Goal: Communication & Community: Share content

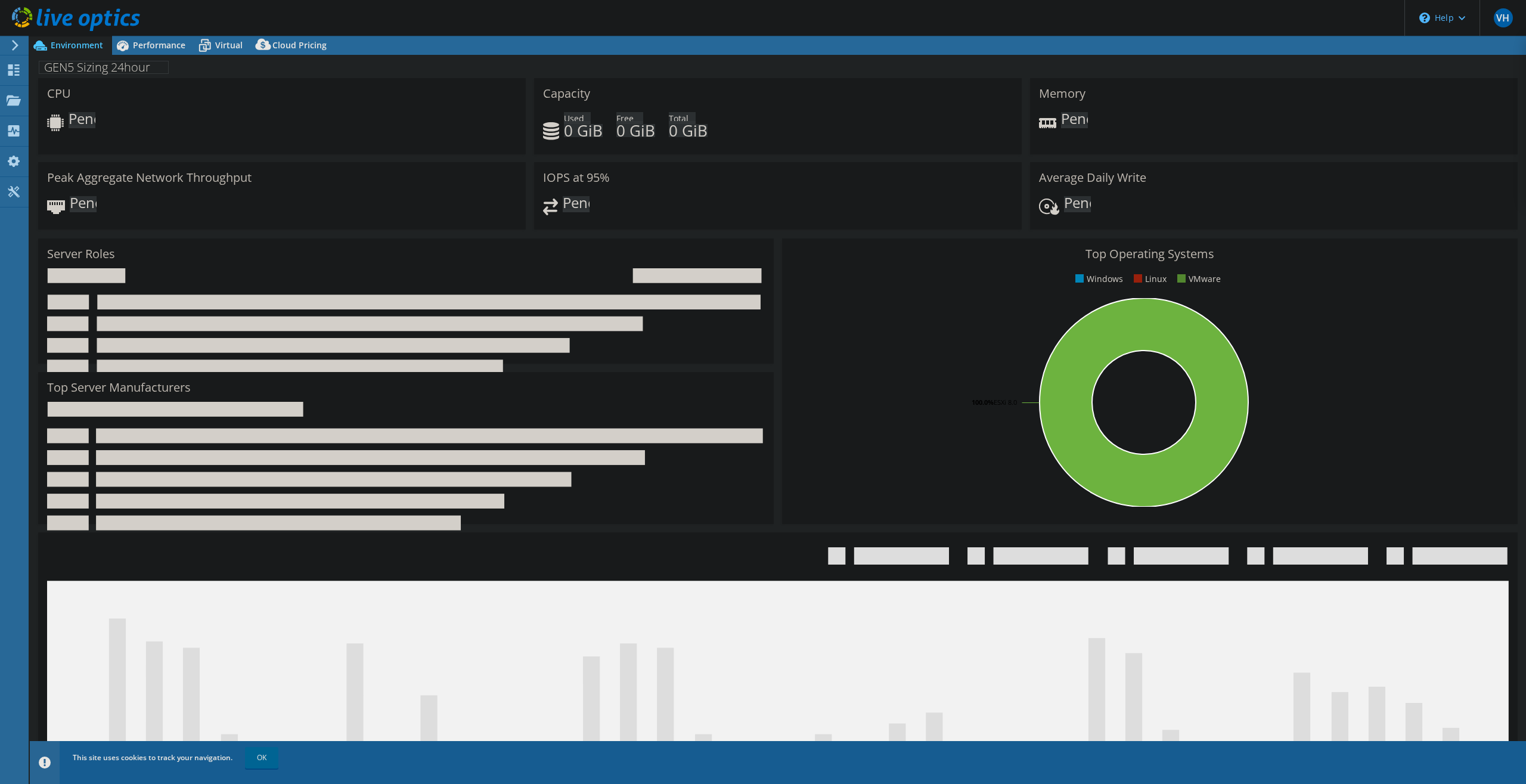
select select "EUFrankfurt"
select select "EUR"
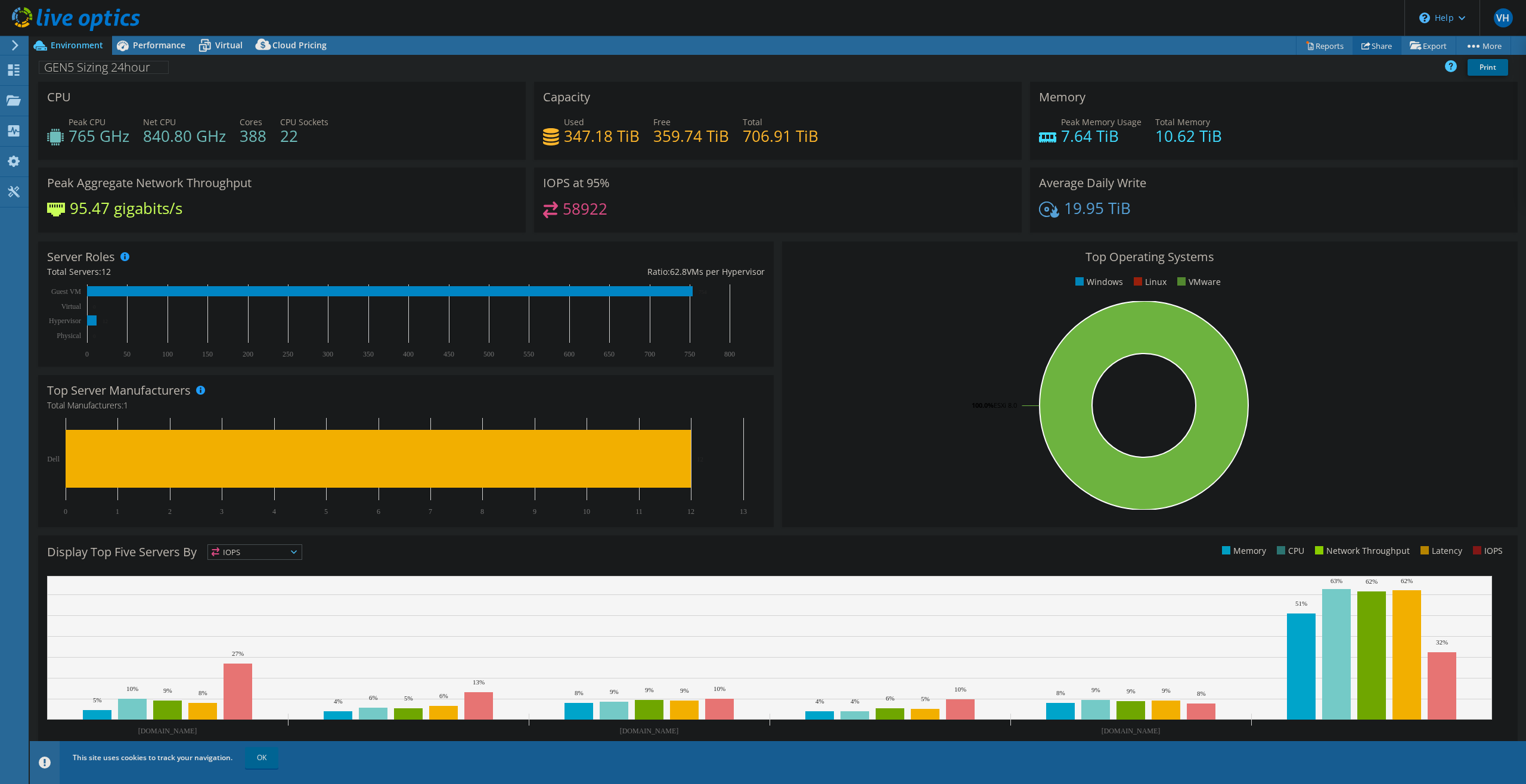
click at [1380, 48] on link "Share" at bounding box center [1377, 45] width 49 height 19
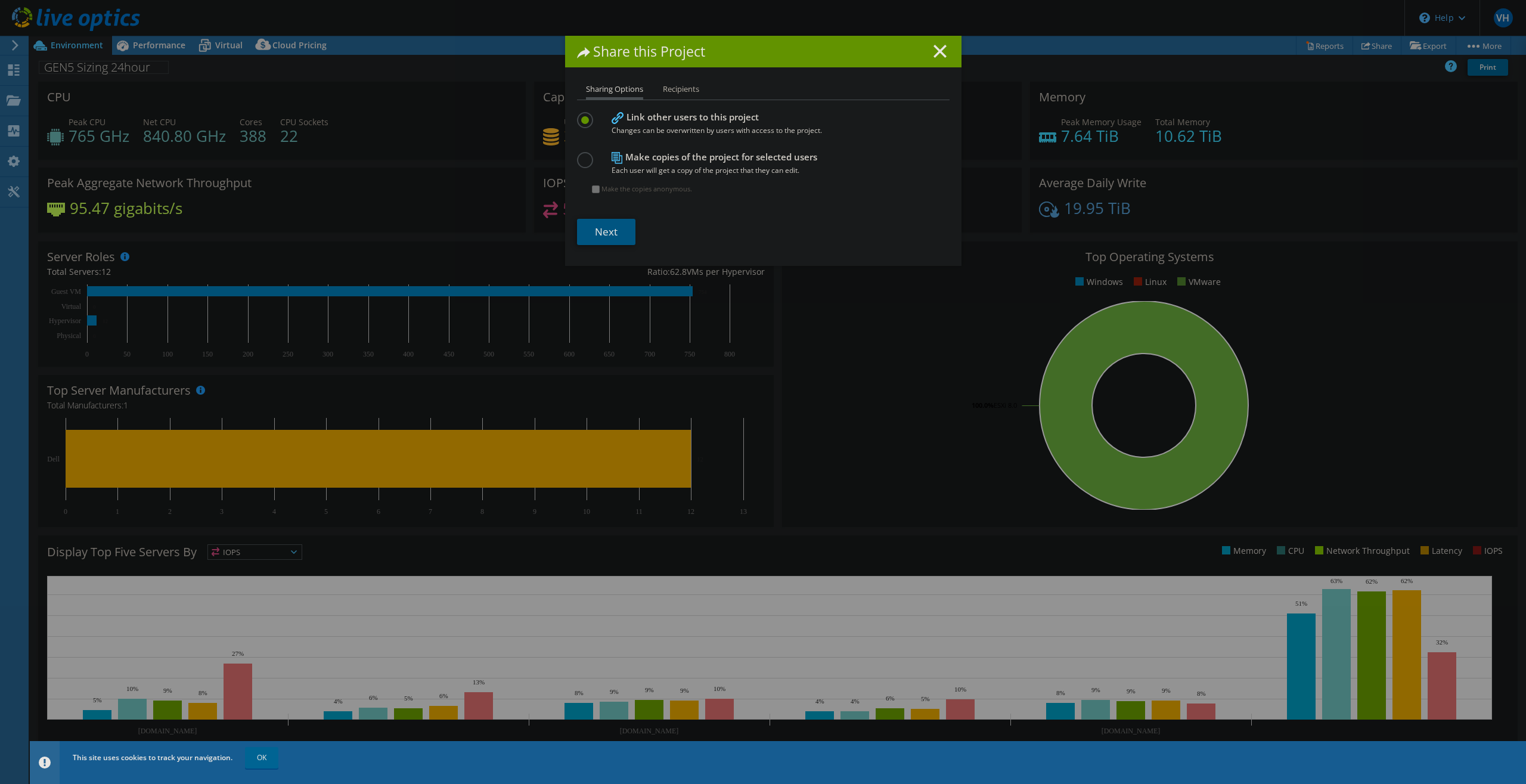
click at [600, 225] on link "Next" at bounding box center [606, 231] width 58 height 26
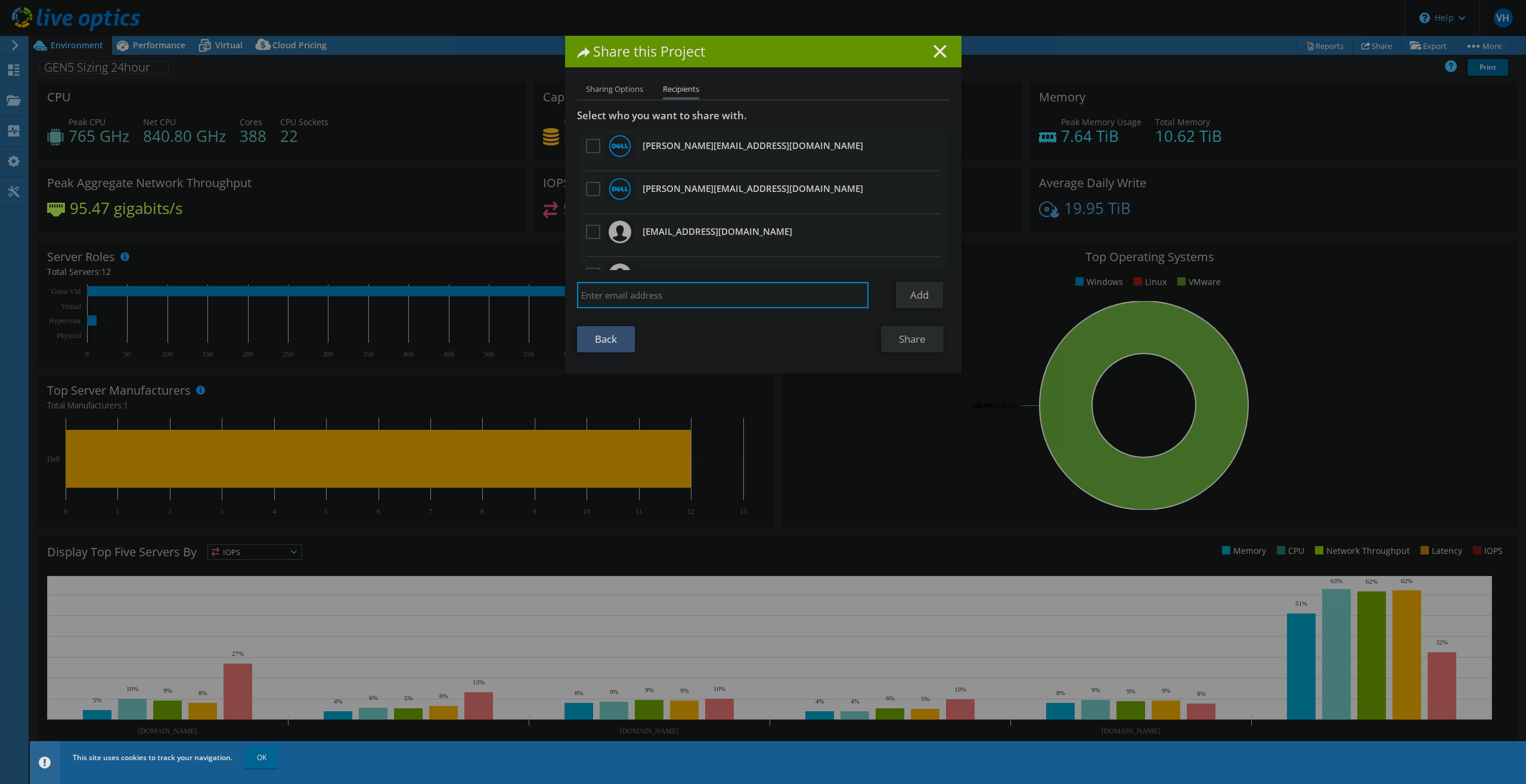
click at [635, 293] on input "search" at bounding box center [723, 295] width 293 height 26
type input "pasi.vainikka@dell.com"
click at [935, 292] on link "Add" at bounding box center [919, 295] width 47 height 26
click at [736, 297] on input "search" at bounding box center [723, 295] width 293 height 26
type input "sofia.boulamrach@dell.com"
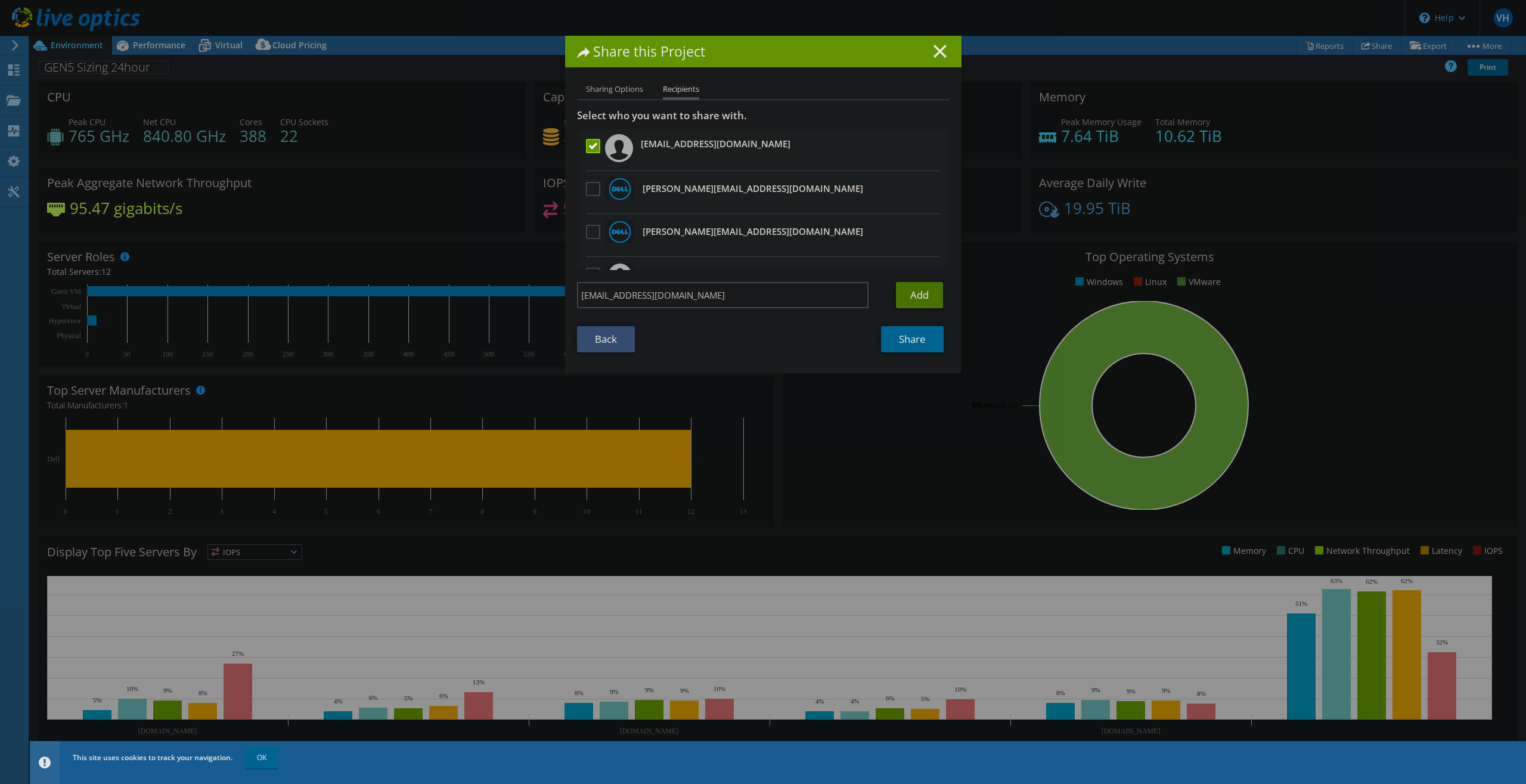
click at [912, 288] on link "Add" at bounding box center [919, 295] width 47 height 26
click at [720, 307] on input "search" at bounding box center [723, 295] width 293 height 26
type input "heikki.kivisto@dell.com"
click at [904, 293] on link "Add" at bounding box center [919, 295] width 47 height 26
click at [902, 350] on link "Share" at bounding box center [913, 339] width 63 height 26
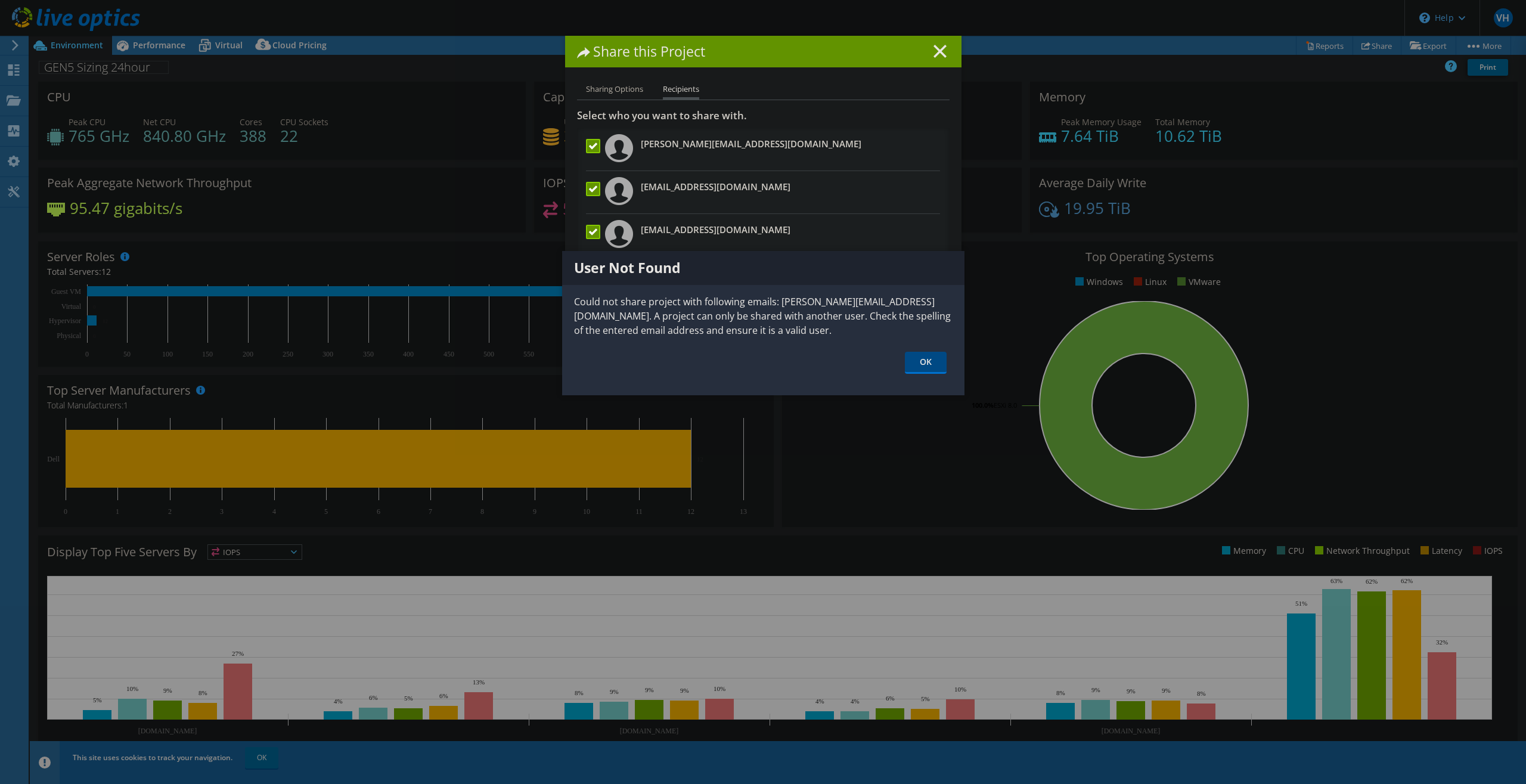
click at [921, 359] on link "OK" at bounding box center [925, 363] width 42 height 22
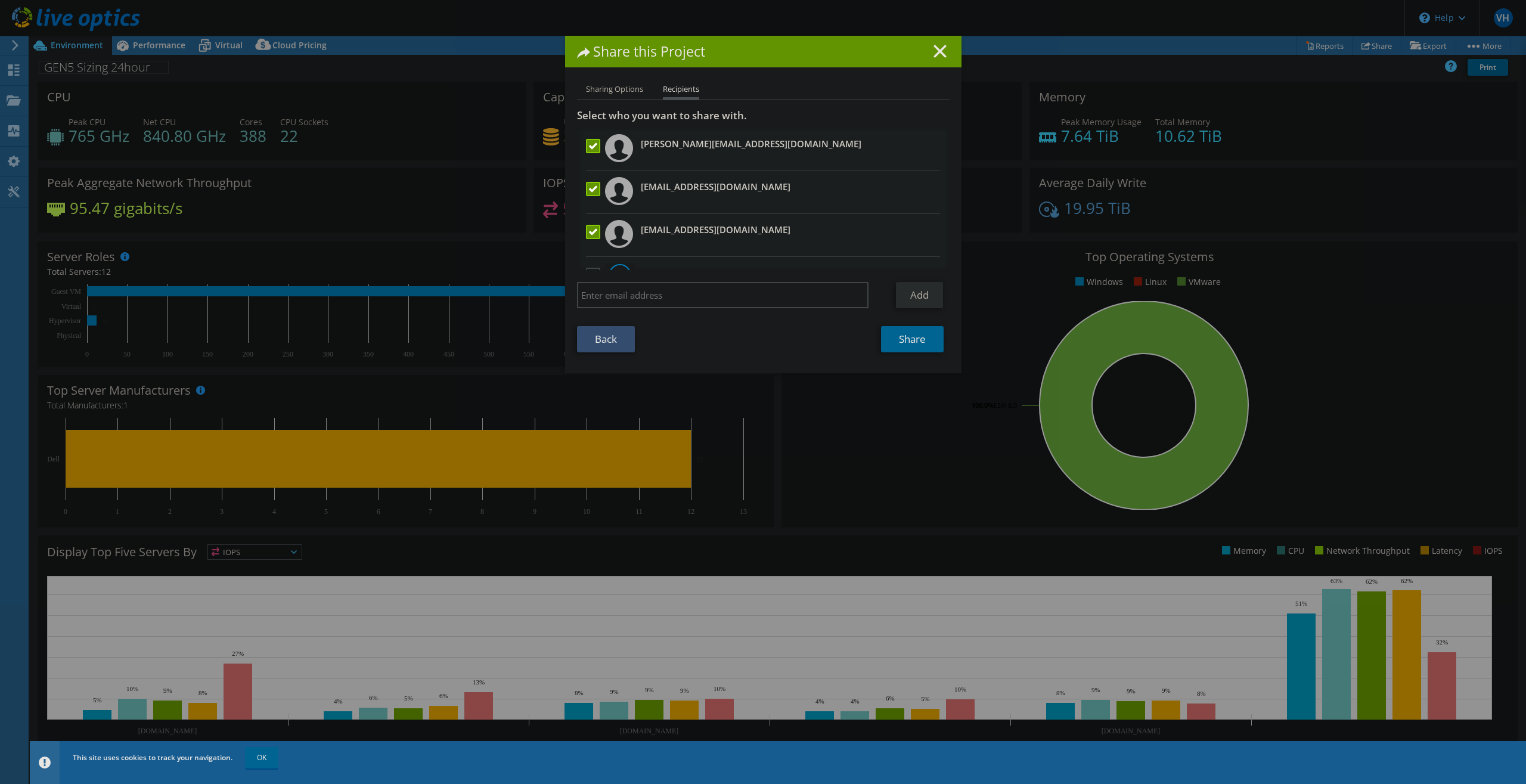
click at [587, 187] on label at bounding box center [594, 188] width 18 height 14
click at [0, 0] on input "checkbox" at bounding box center [0, 0] width 0 height 0
click at [665, 293] on input "search" at bounding box center [723, 295] width 293 height 26
paste input "Boulamrach"
click at [577, 296] on input "Boulamrach" at bounding box center [723, 295] width 293 height 26
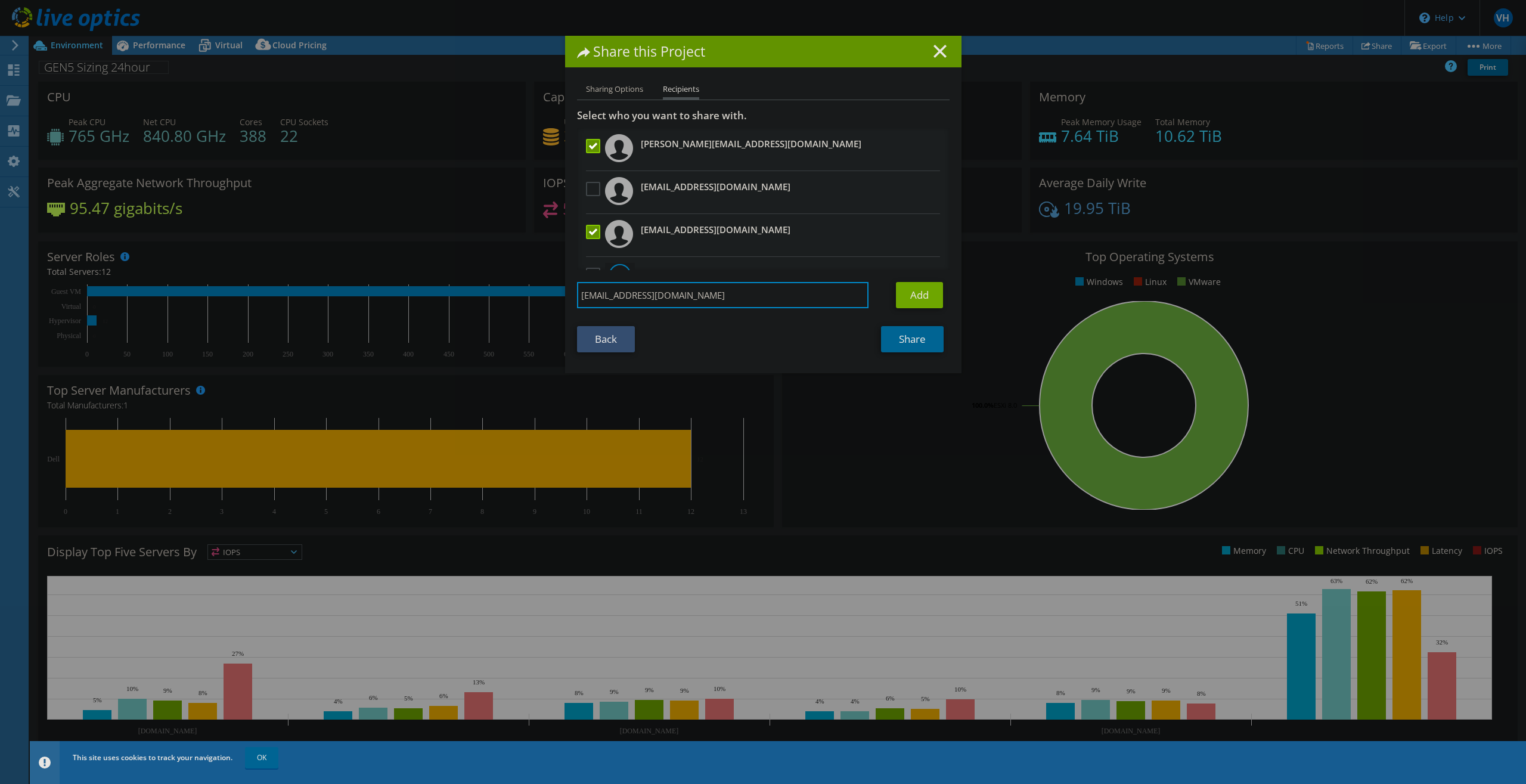
type input "sofia.boulamrach@dell.com"
click at [898, 293] on link "Add" at bounding box center [919, 295] width 47 height 26
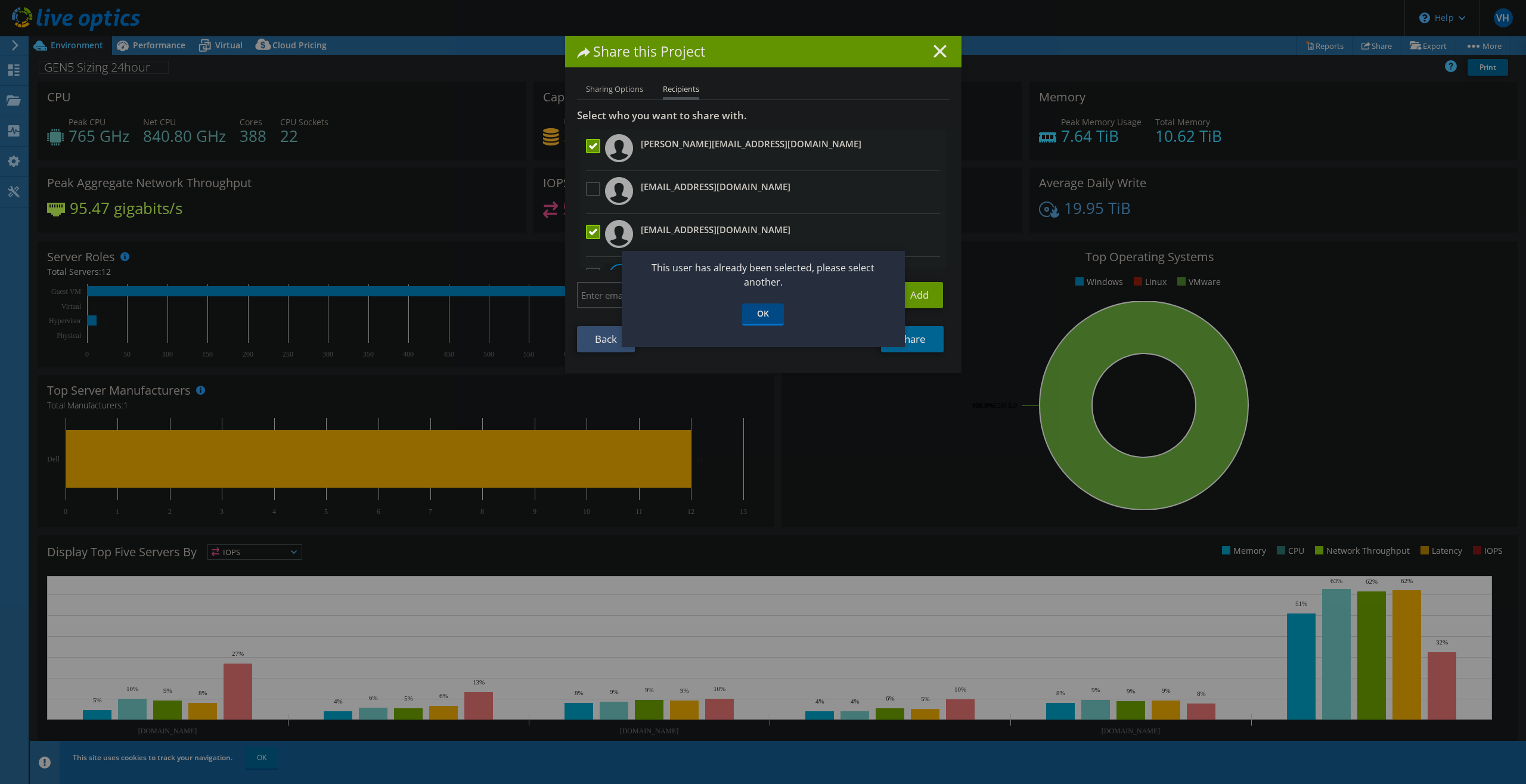
click at [772, 316] on link "OK" at bounding box center [763, 315] width 42 height 22
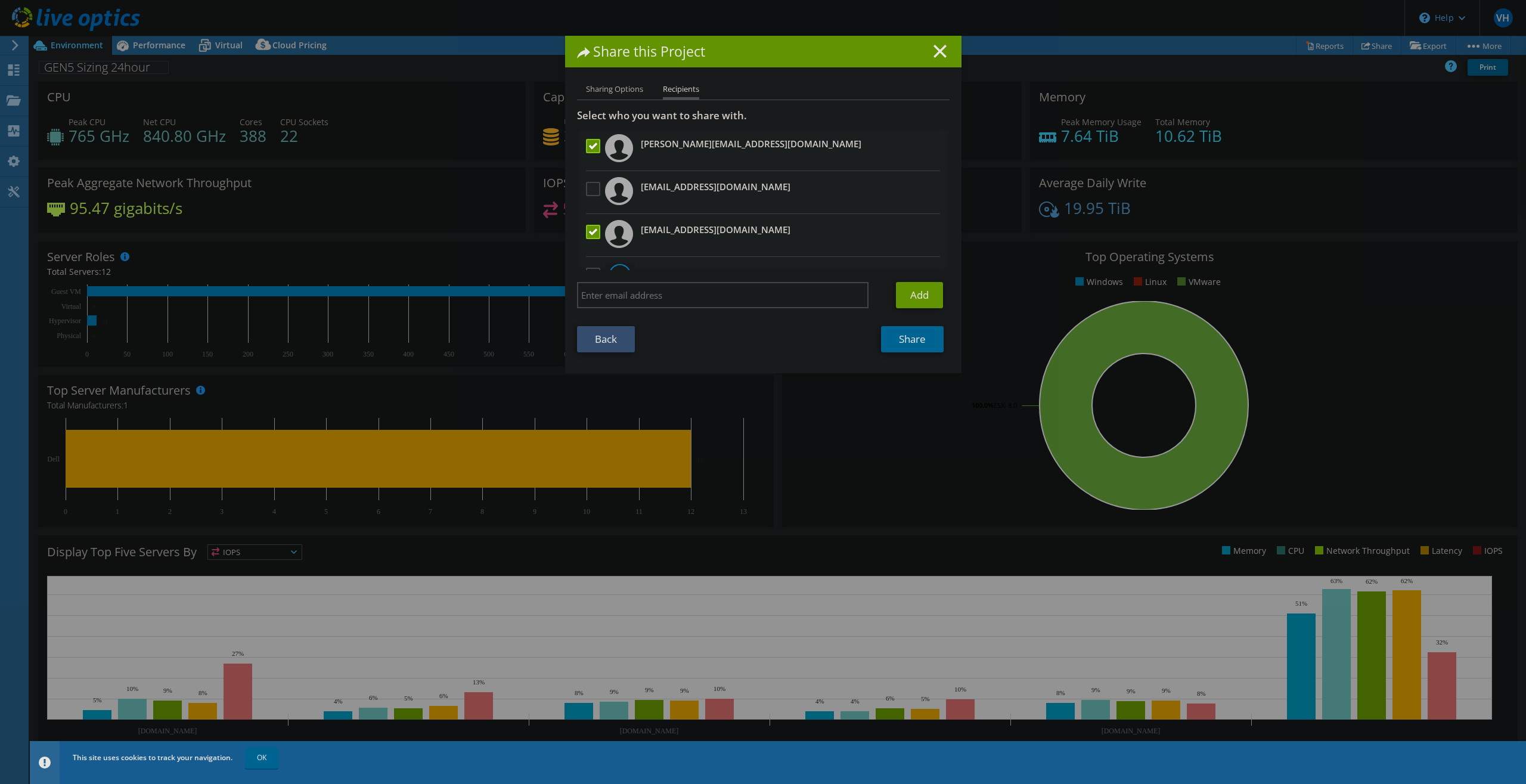
click at [586, 188] on label at bounding box center [594, 188] width 18 height 14
click at [0, 0] on input "checkbox" at bounding box center [0, 0] width 0 height 0
click at [590, 187] on label at bounding box center [594, 188] width 18 height 14
click at [0, 0] on input "checkbox" at bounding box center [0, 0] width 0 height 0
click at [922, 336] on link "Share" at bounding box center [913, 339] width 63 height 26
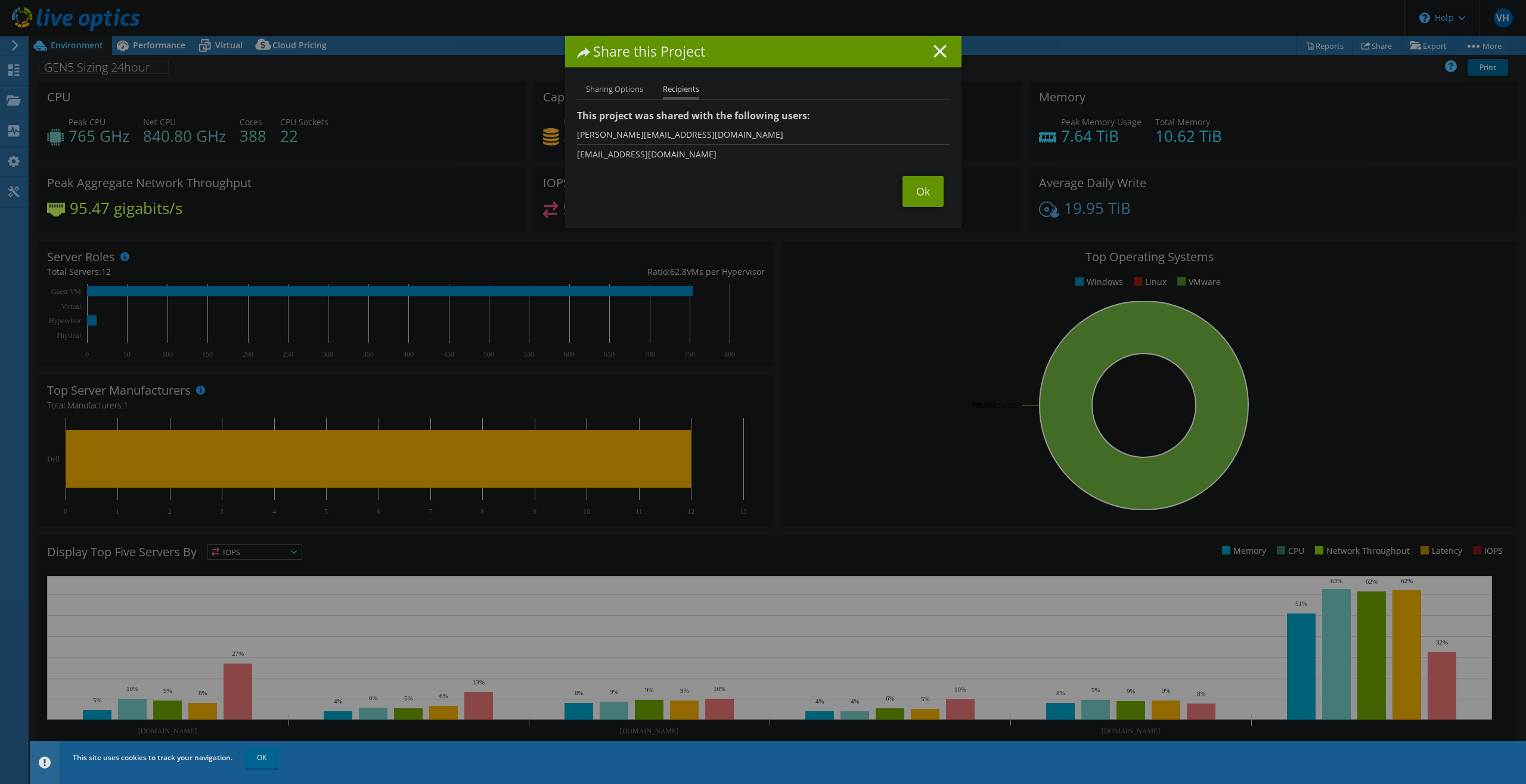
click at [669, 155] on li "[EMAIL_ADDRESS][DOMAIN_NAME]" at bounding box center [763, 154] width 372 height 19
click at [919, 195] on link "Ok" at bounding box center [923, 191] width 41 height 31
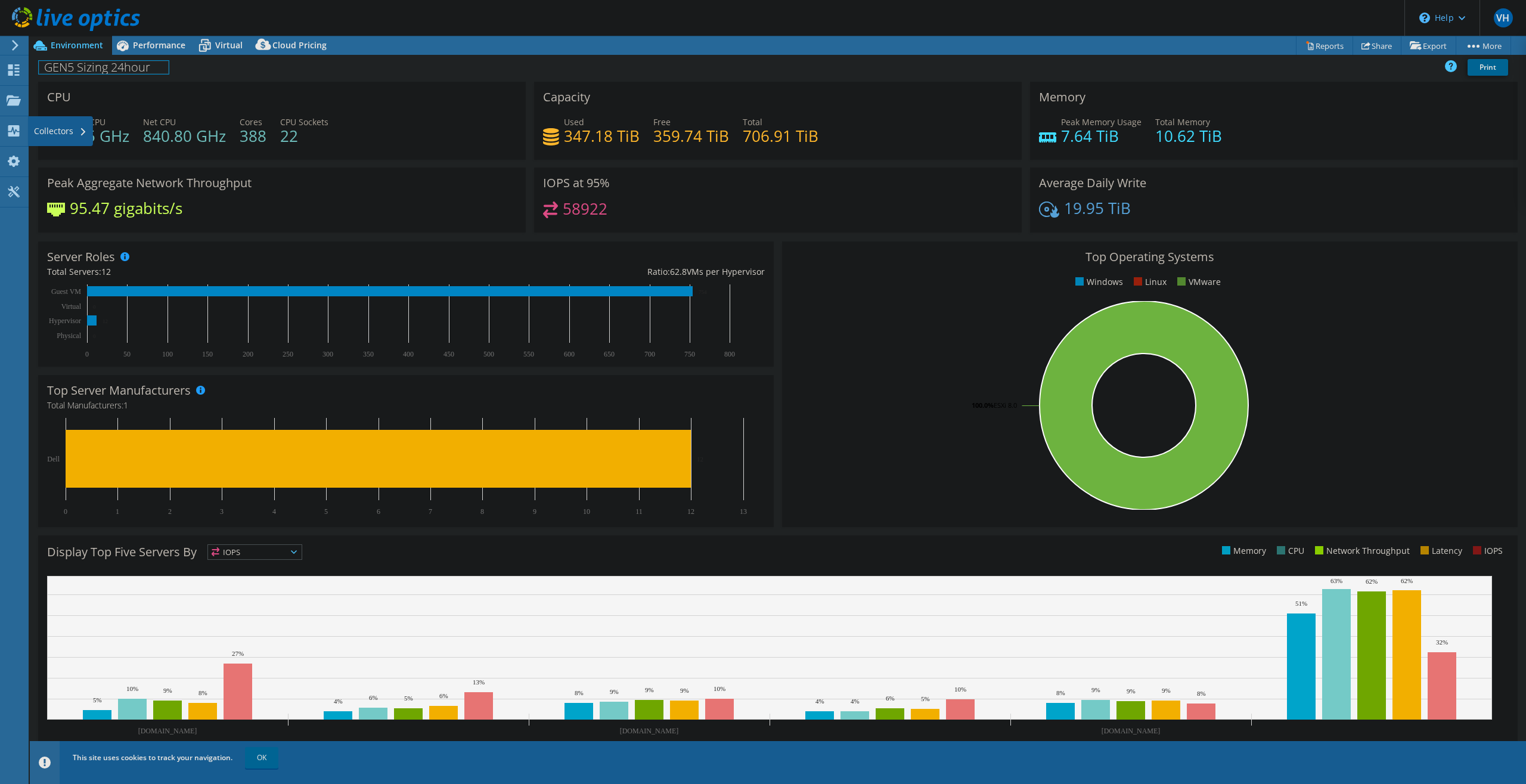
click at [138, 68] on h1 "GEN5 Sizing 24hour" at bounding box center [104, 68] width 130 height 13
click at [52, 43] on span "Environment" at bounding box center [77, 44] width 53 height 11
click at [54, 106] on div "Projects" at bounding box center [56, 101] width 57 height 30
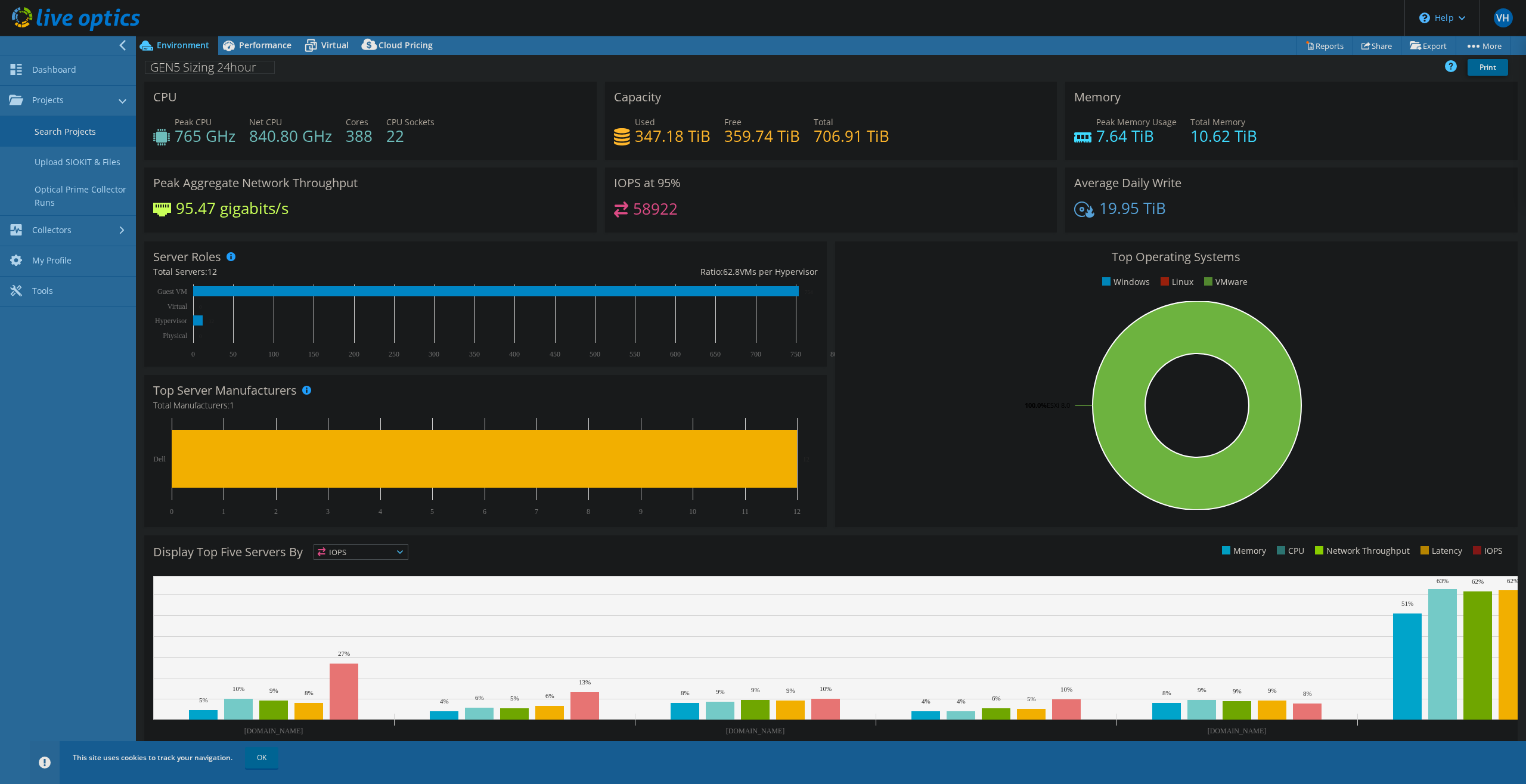
click at [71, 133] on link "Search Projects" at bounding box center [68, 131] width 136 height 31
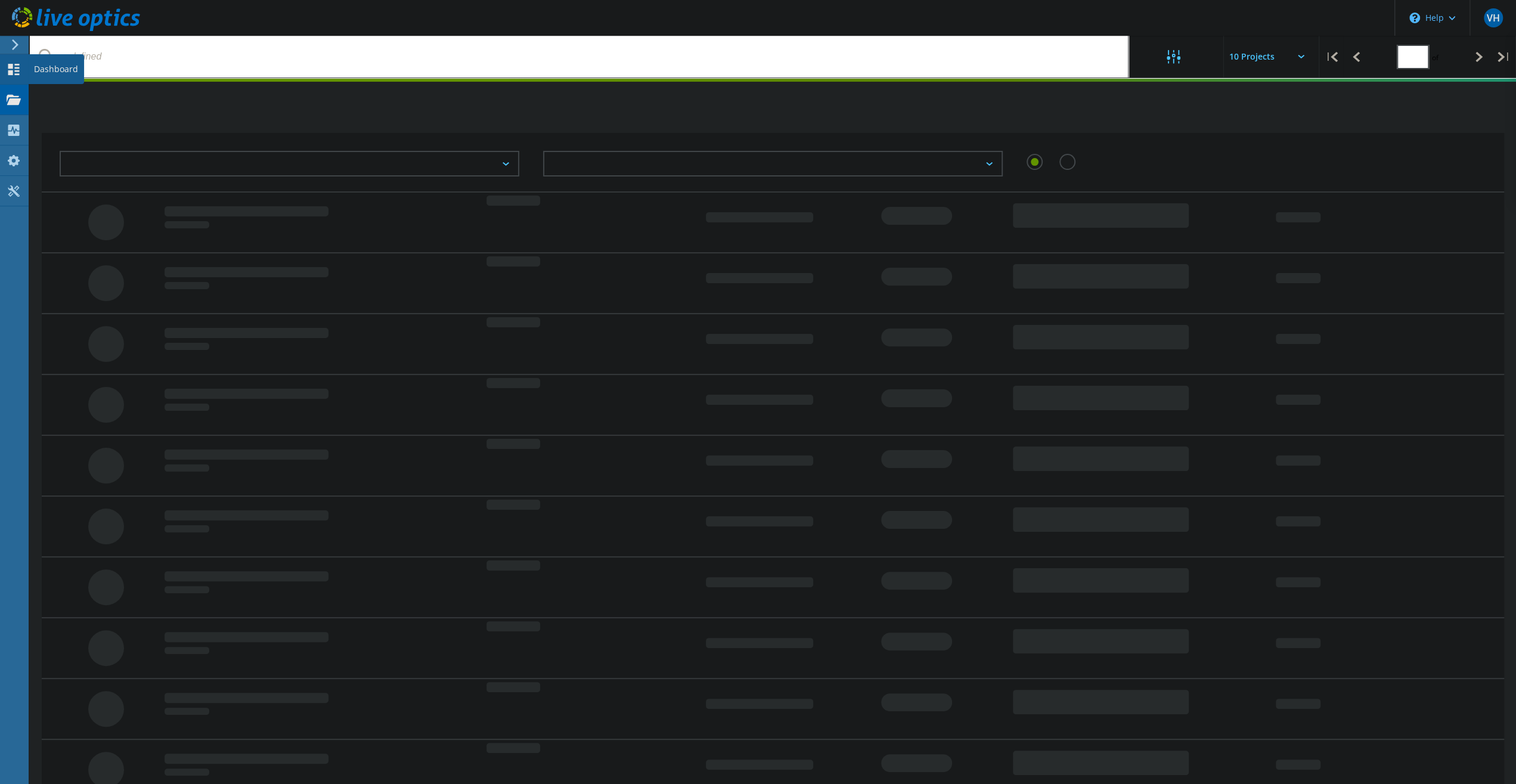
type input "1"
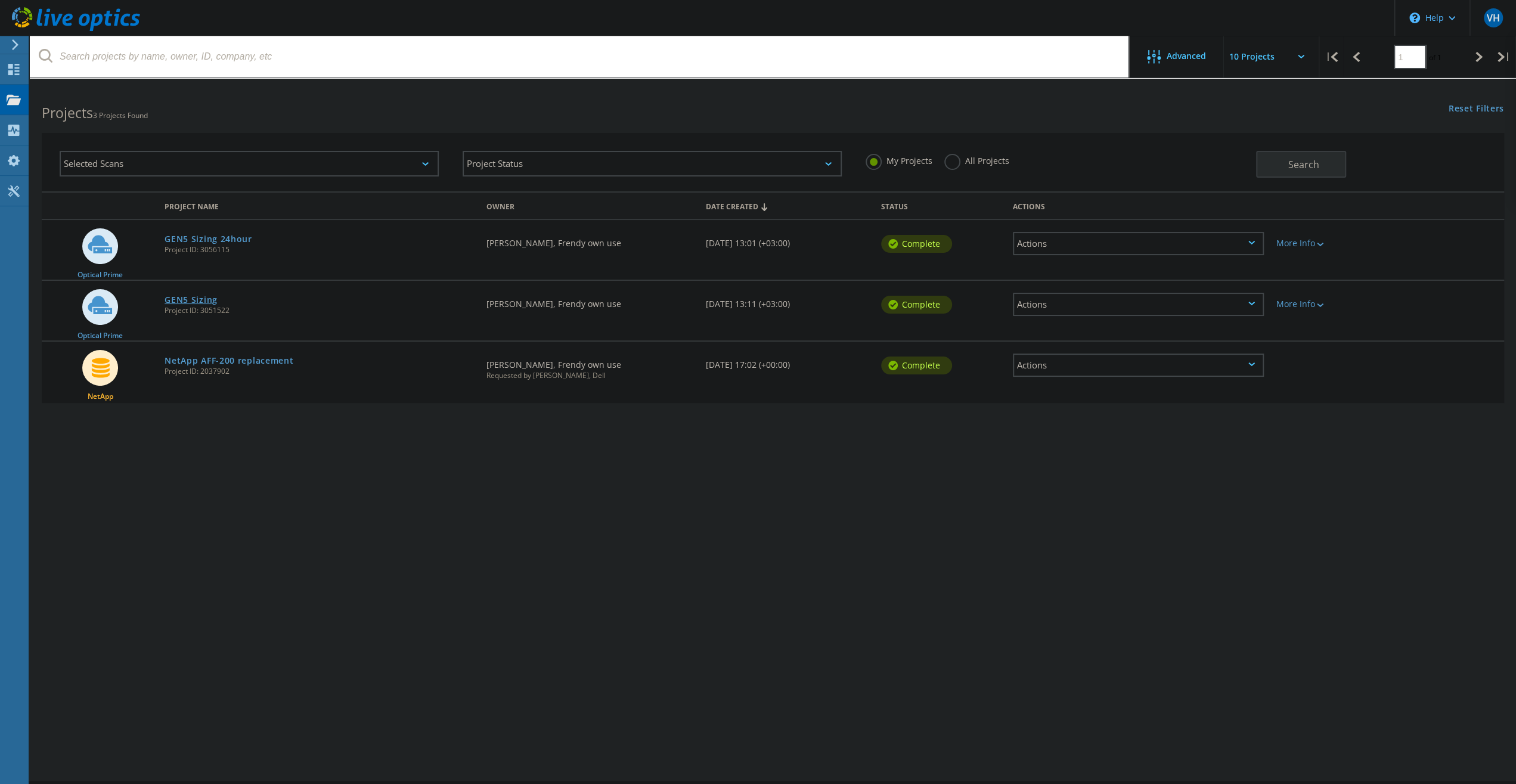
click at [197, 302] on link "GEN5 Sizing" at bounding box center [191, 299] width 53 height 8
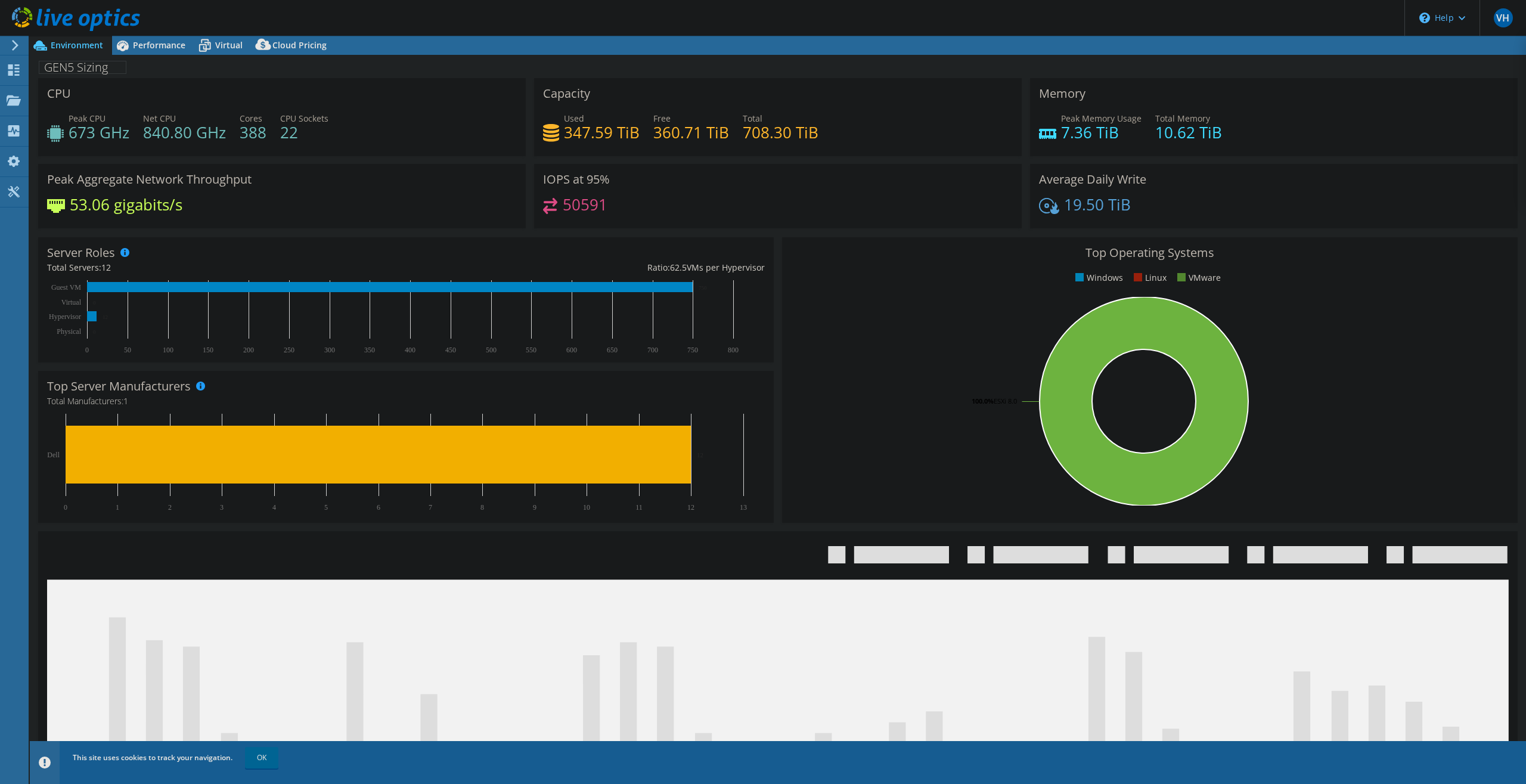
select select "EUFrankfurt"
select select "EUR"
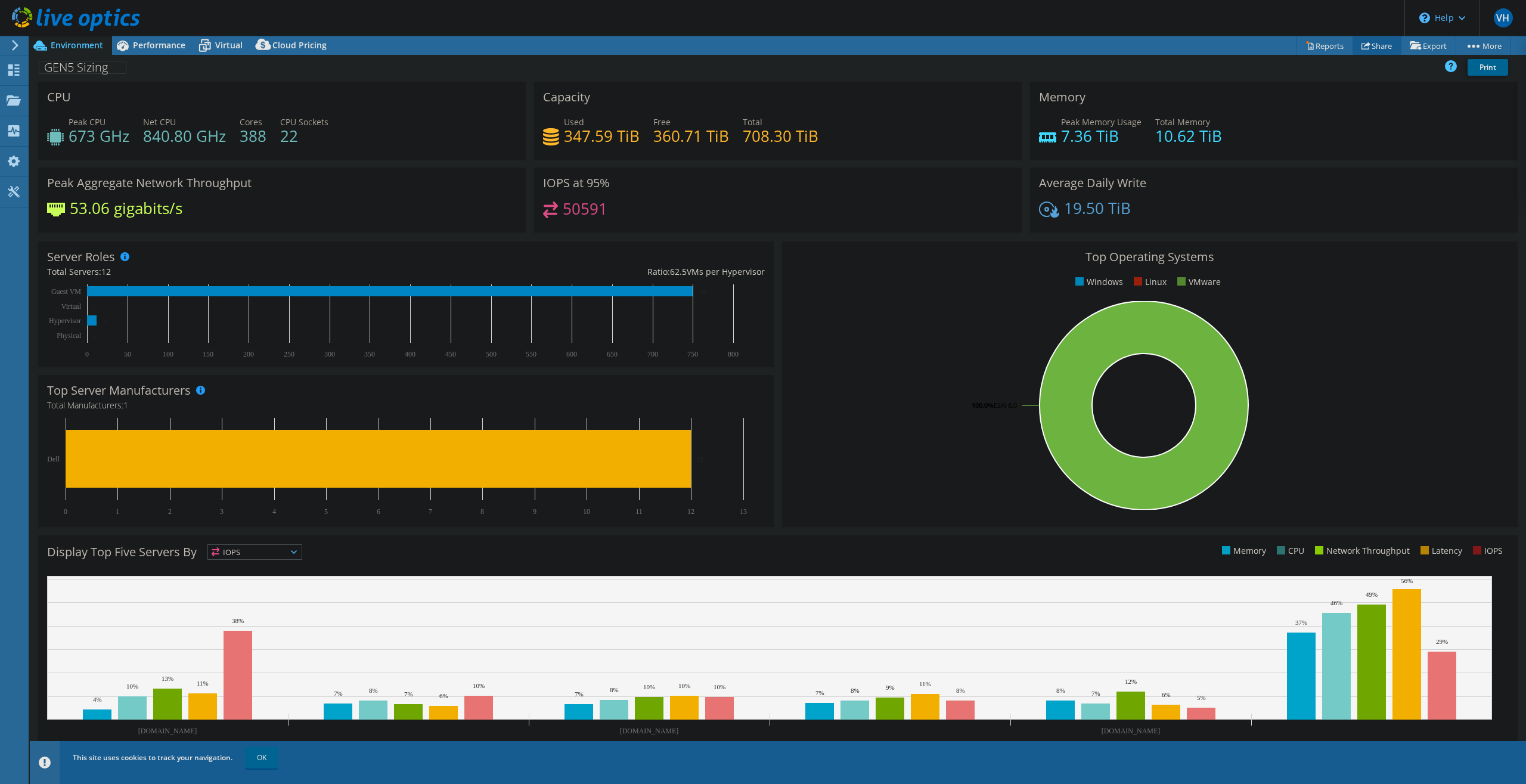
click at [1378, 45] on link "Share" at bounding box center [1377, 45] width 49 height 19
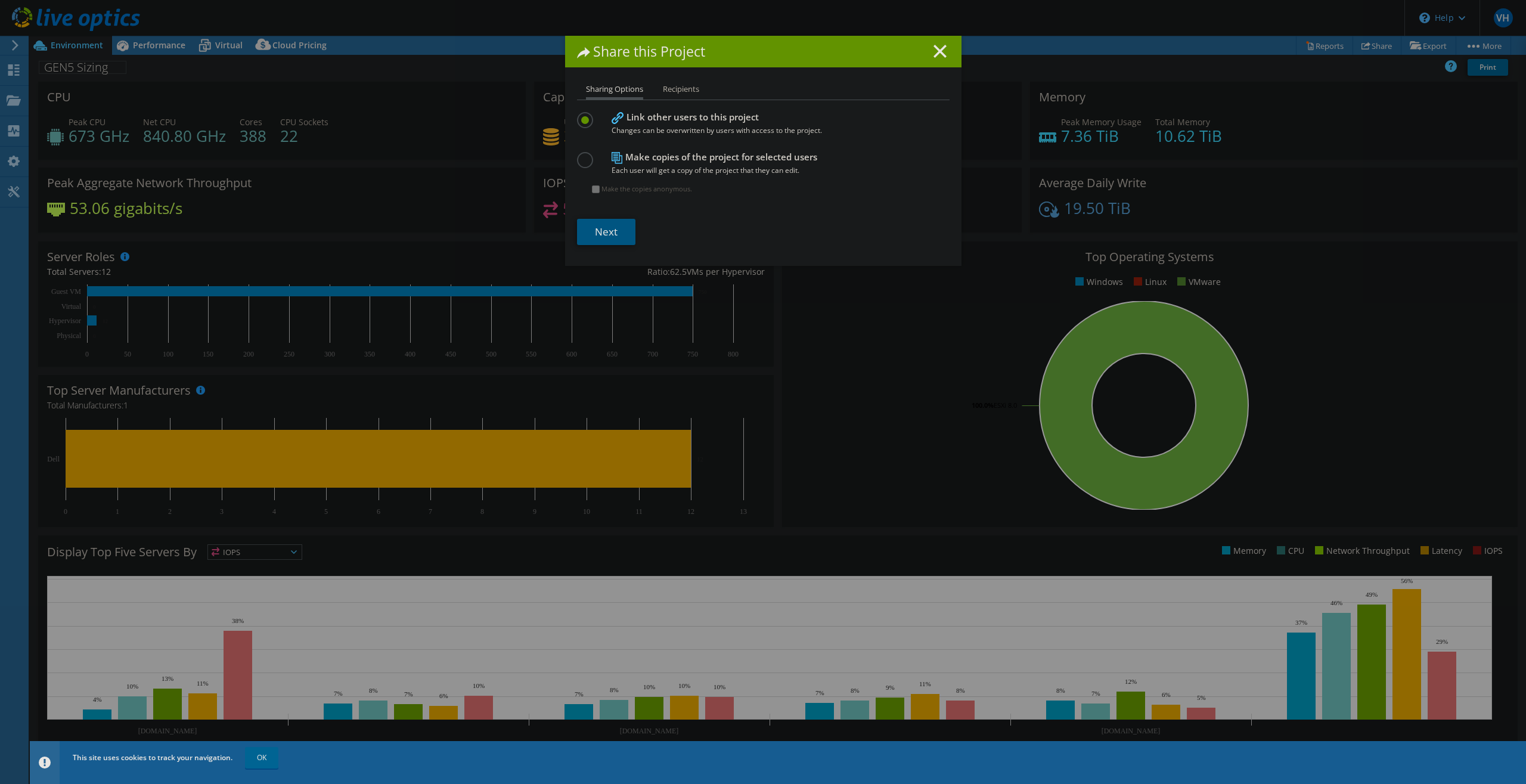
click at [598, 231] on link "Next" at bounding box center [606, 231] width 58 height 26
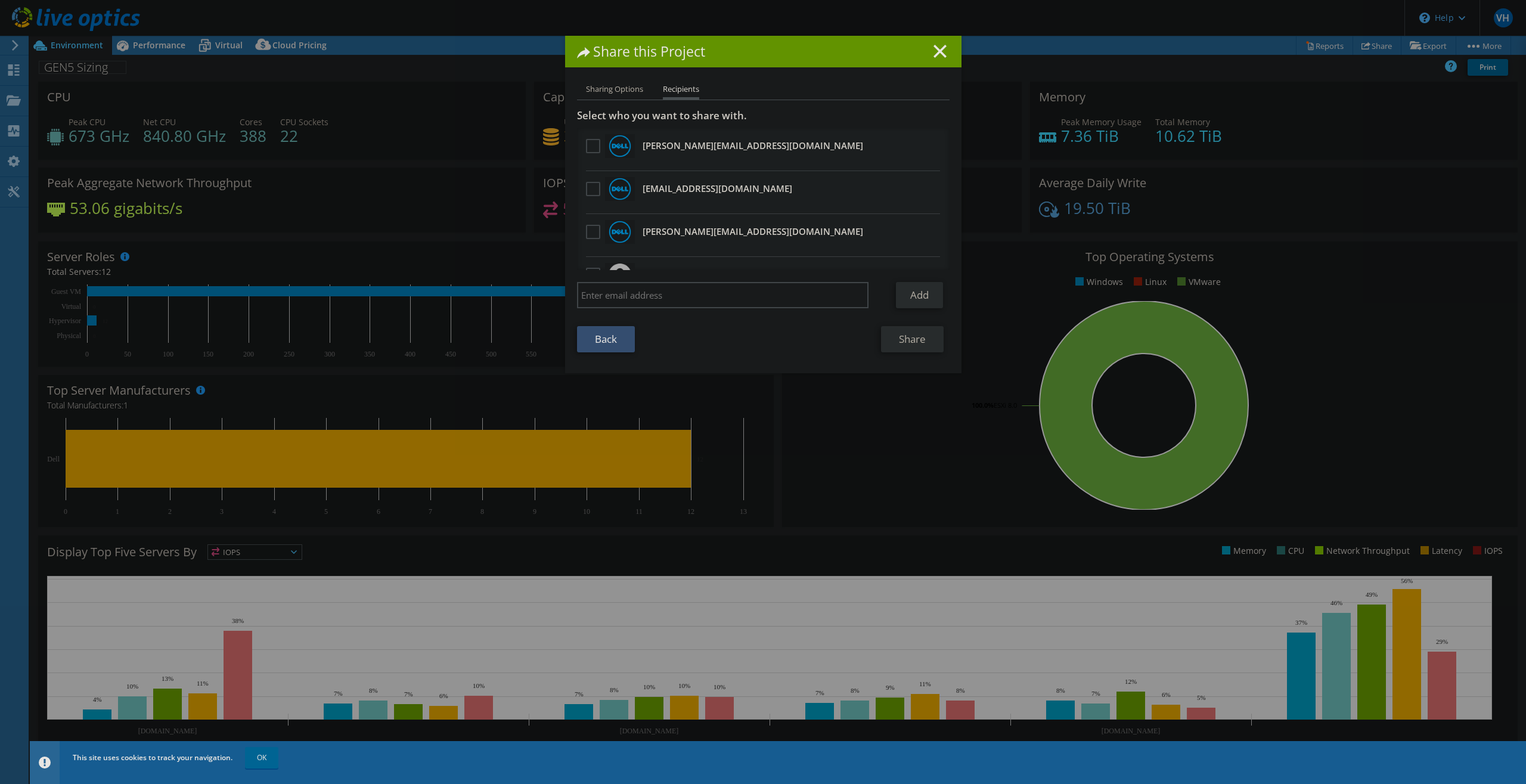
scroll to position [57, 0]
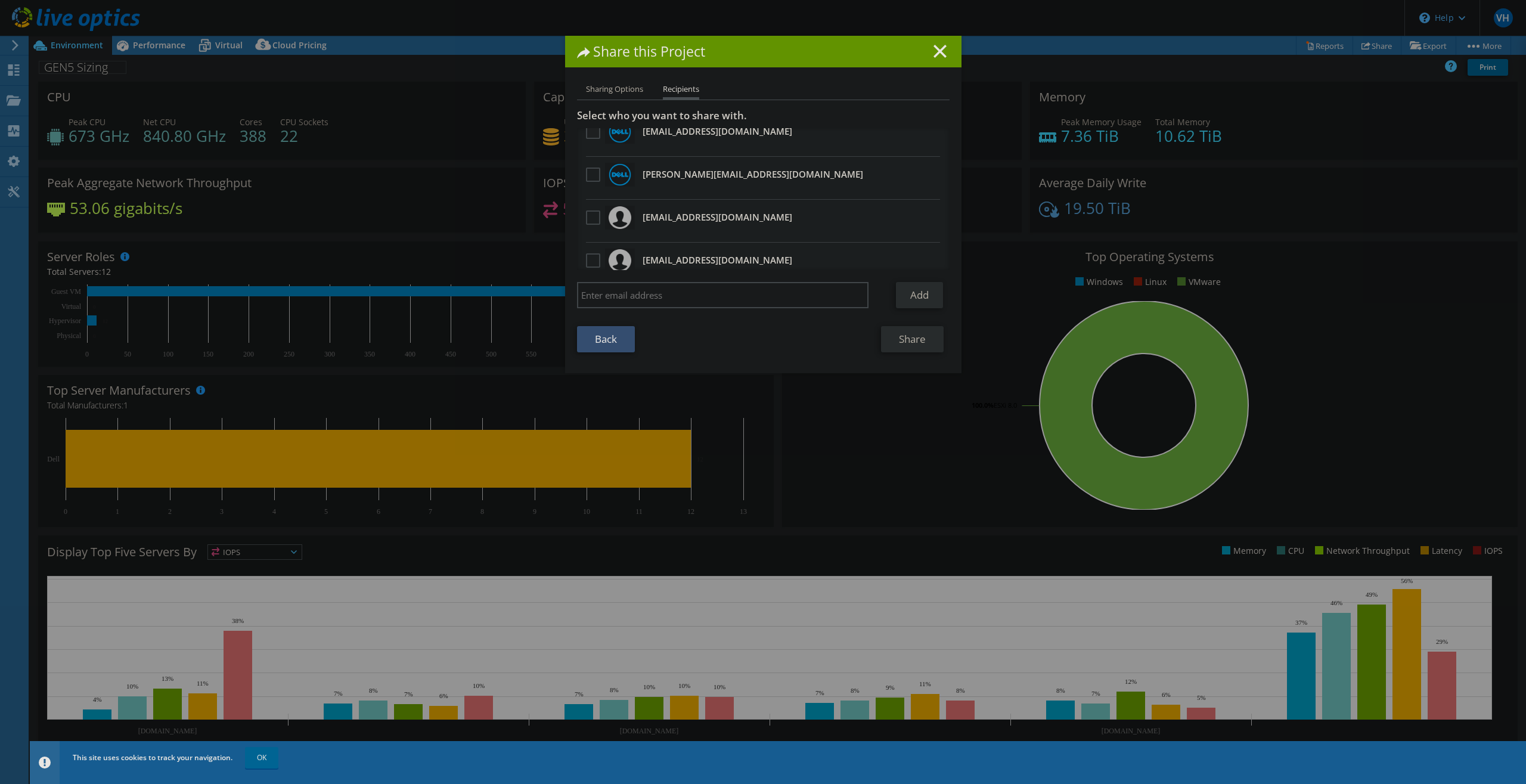
click at [586, 136] on label at bounding box center [594, 131] width 18 height 14
click at [0, 0] on input "checkbox" at bounding box center [0, 0] width 0 height 0
click at [586, 173] on label at bounding box center [594, 174] width 18 height 14
click at [0, 0] on input "checkbox" at bounding box center [0, 0] width 0 height 0
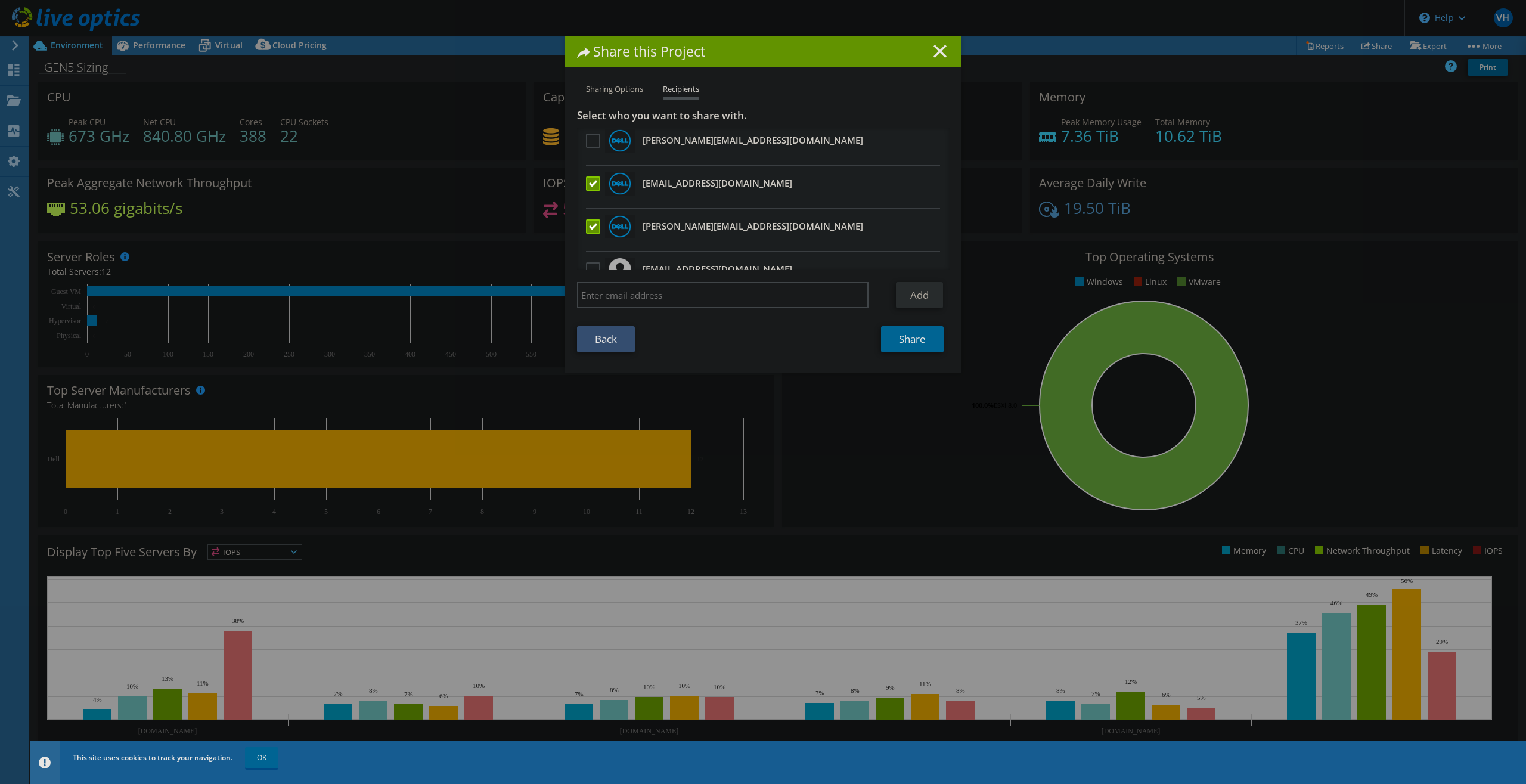
scroll to position [0, 0]
click at [915, 341] on link "Share" at bounding box center [913, 339] width 63 height 26
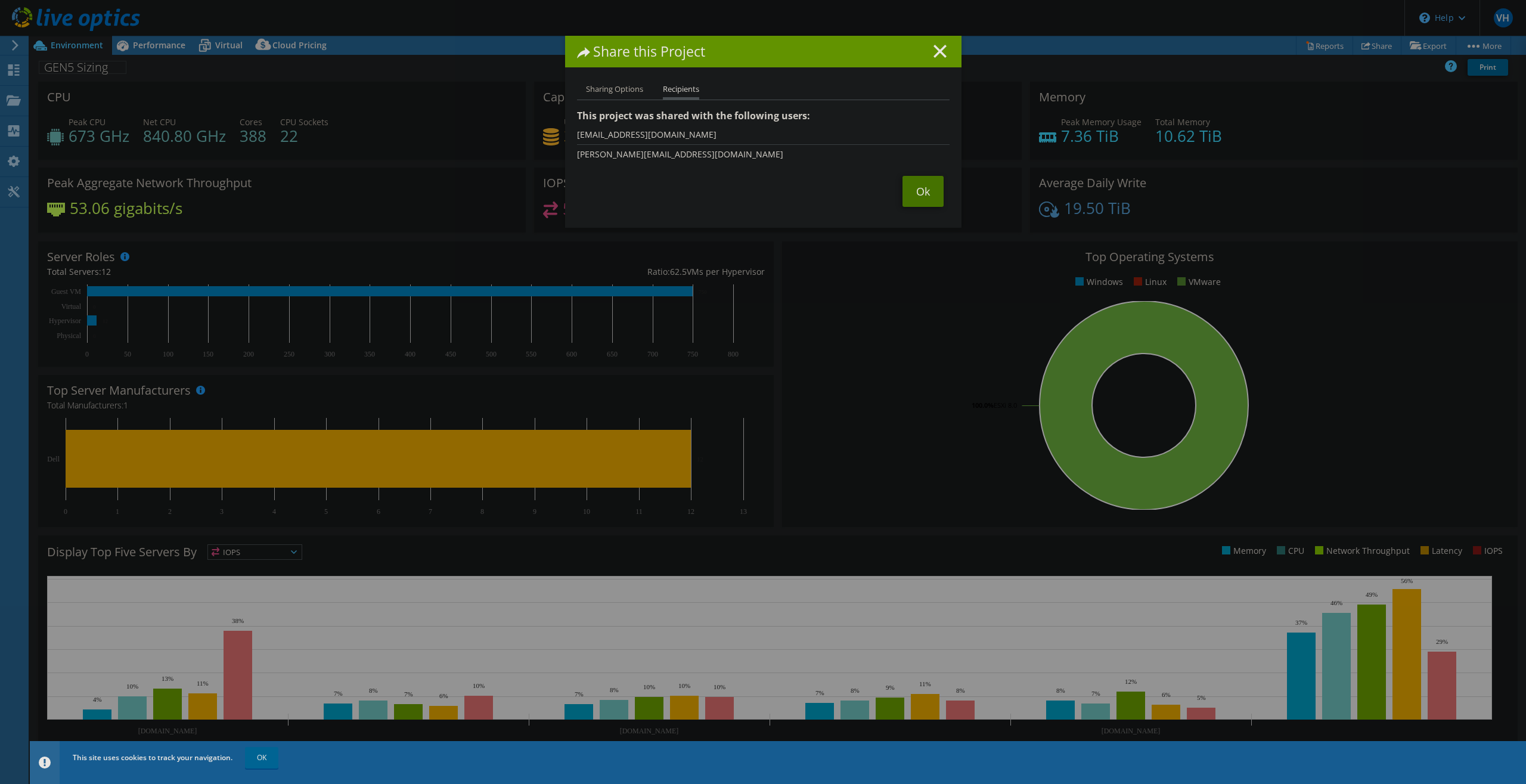
click at [917, 182] on link "Ok" at bounding box center [923, 191] width 41 height 31
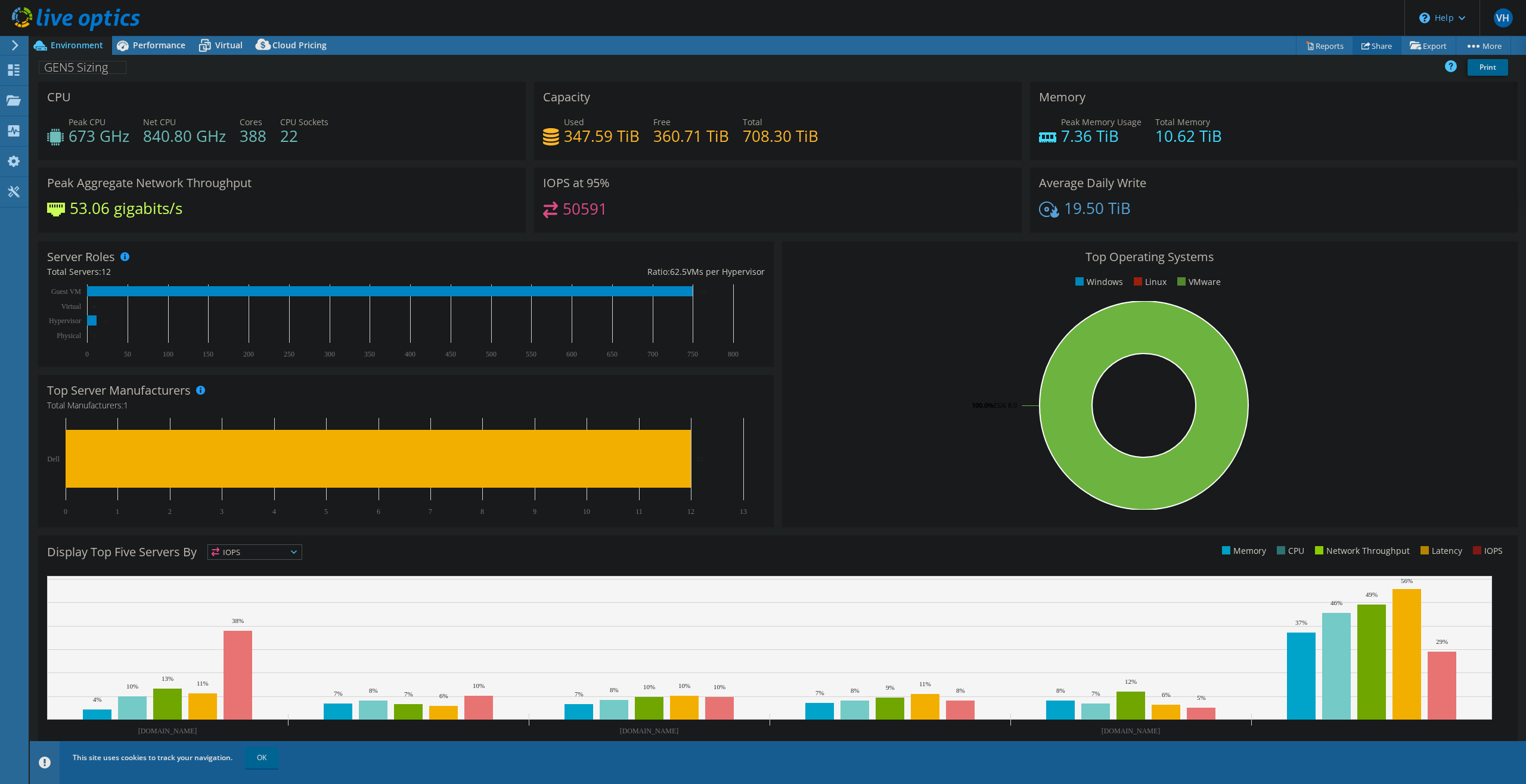
click at [1376, 44] on link "Share" at bounding box center [1377, 45] width 49 height 19
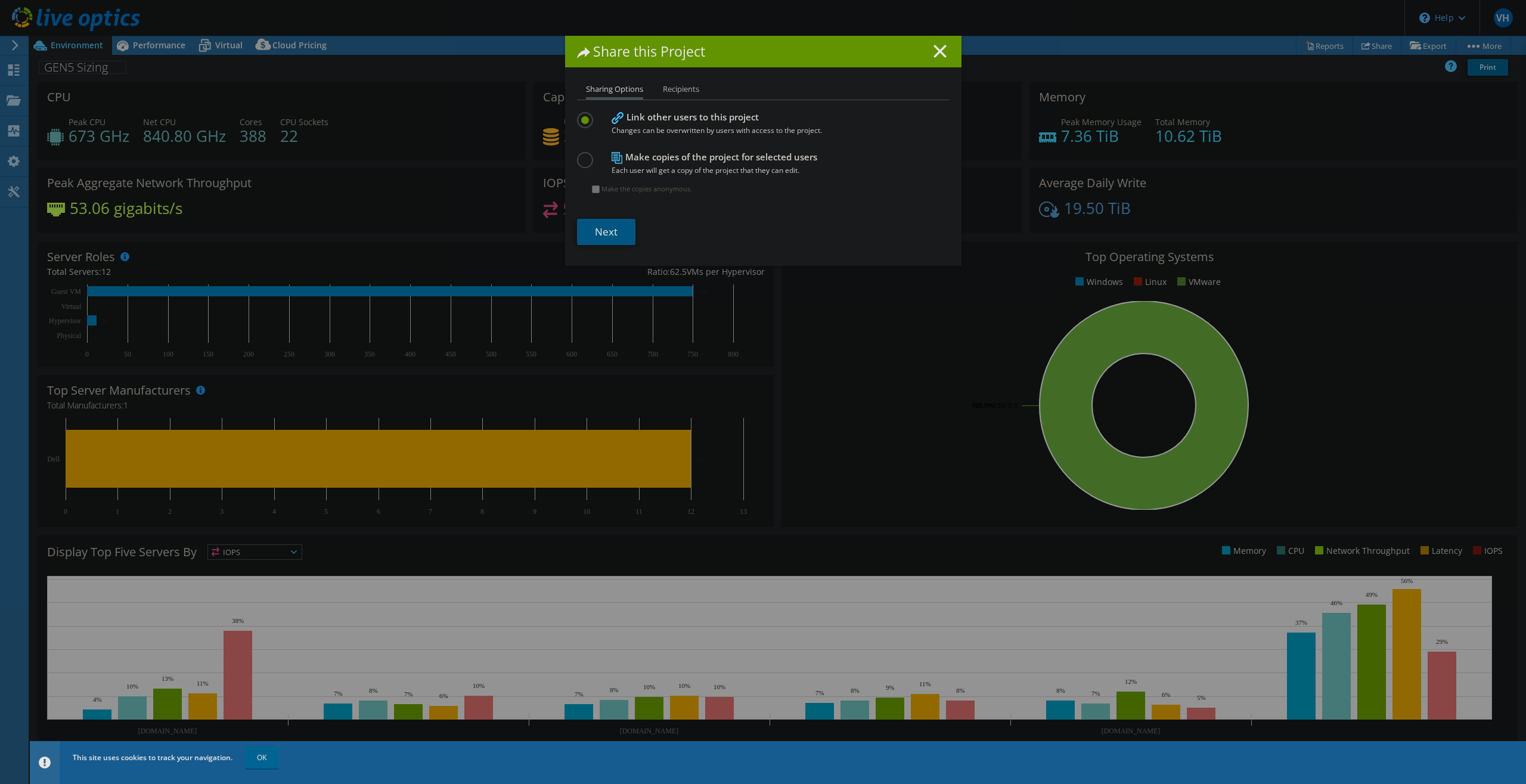
click at [611, 233] on link "Next" at bounding box center [606, 231] width 58 height 26
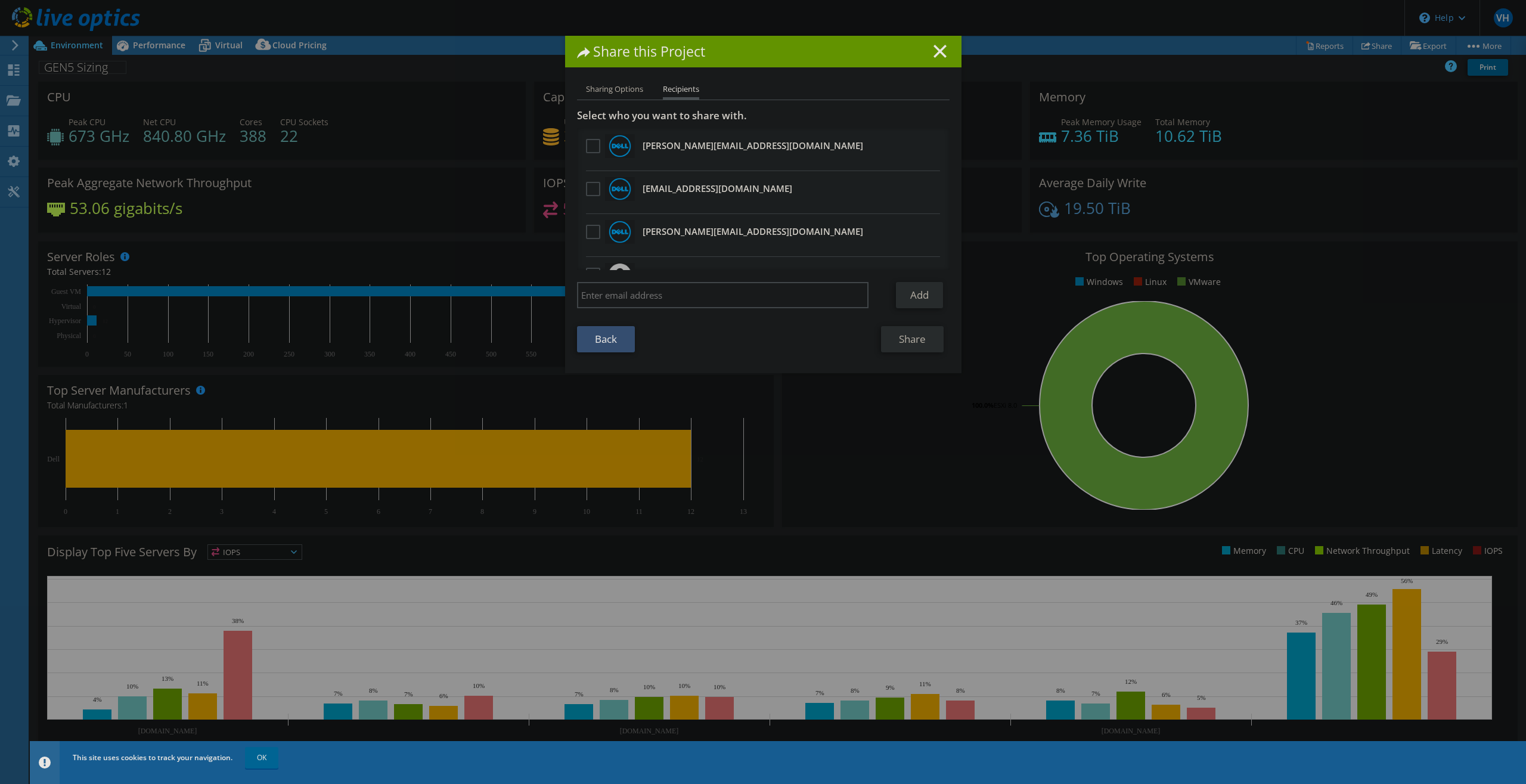
drag, startPoint x: 739, startPoint y: 191, endPoint x: 640, endPoint y: 192, distance: 99.0
click at [640, 192] on li "[PERSON_NAME][EMAIL_ADDRESS][DOMAIN_NAME] Will receive an anonymous copy" at bounding box center [763, 193] width 372 height 43
copy h3 "[EMAIL_ADDRESS][DOMAIN_NAME]"
click at [746, 231] on li "[PERSON_NAME][EMAIL_ADDRESS][DOMAIN_NAME] Will receive an anonymous copy" at bounding box center [763, 235] width 372 height 43
drag, startPoint x: 637, startPoint y: 228, endPoint x: 741, endPoint y: 231, distance: 104.0
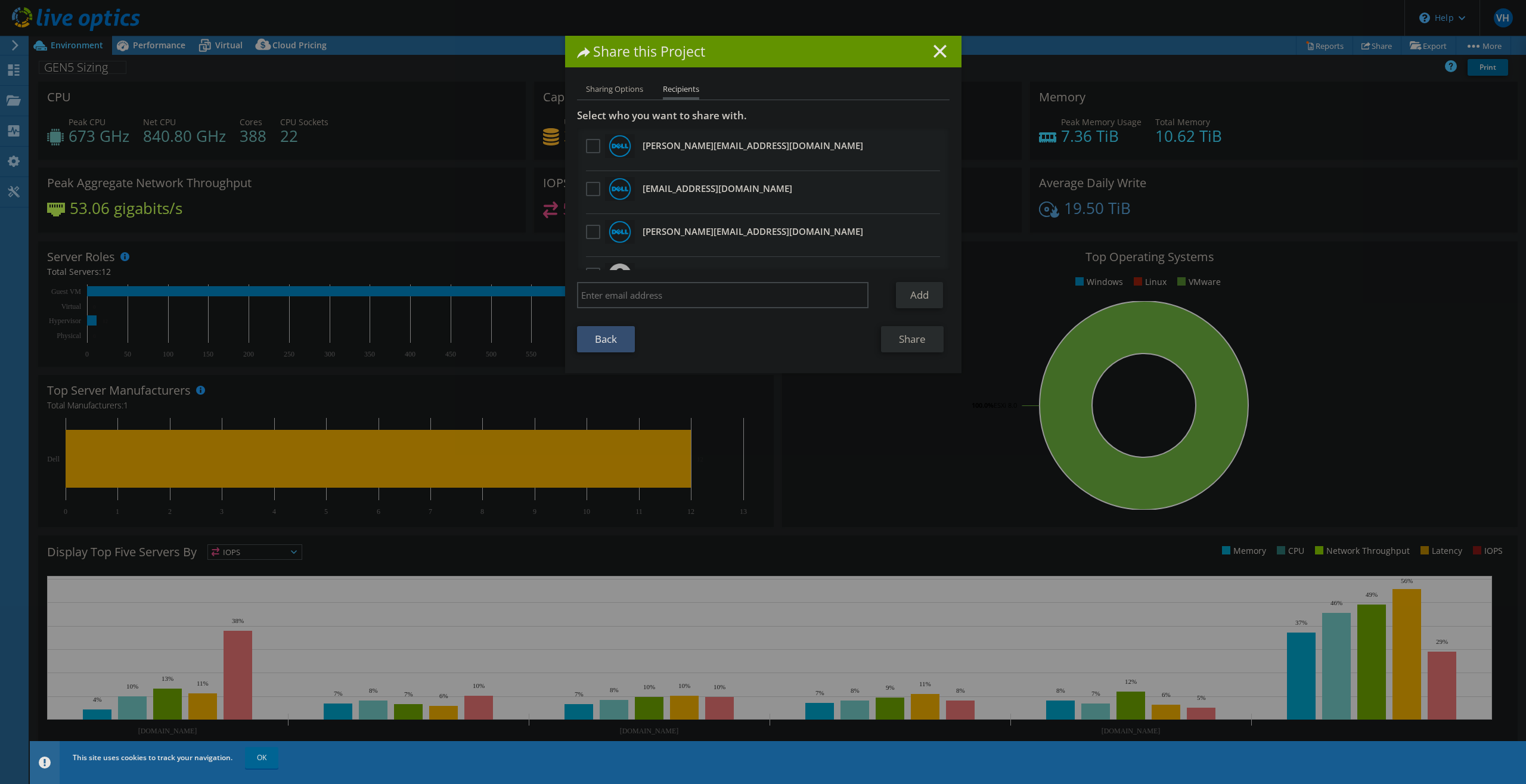
click at [741, 231] on h3 "[PERSON_NAME][EMAIL_ADDRESS][DOMAIN_NAME] Will receive an anonymous copy" at bounding box center [753, 231] width 220 height 19
copy h3 "[PERSON_NAME][EMAIL_ADDRESS][DOMAIN_NAME]"
click at [933, 50] on icon at bounding box center [940, 51] width 13 height 13
